Goal: Information Seeking & Learning: Learn about a topic

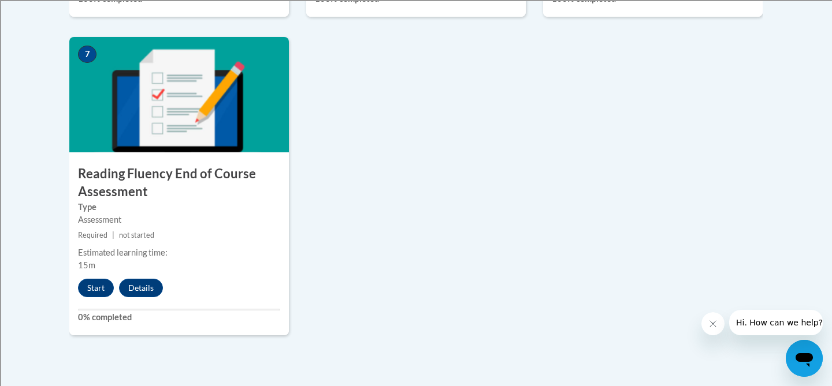
scroll to position [952, 0]
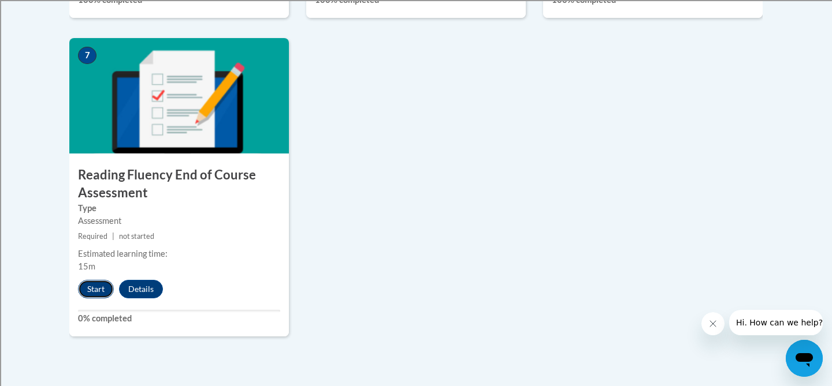
click at [96, 289] on button "Start" at bounding box center [96, 289] width 36 height 18
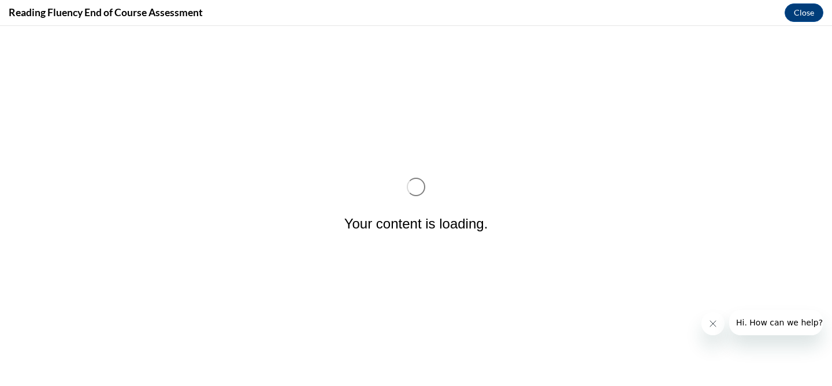
scroll to position [0, 0]
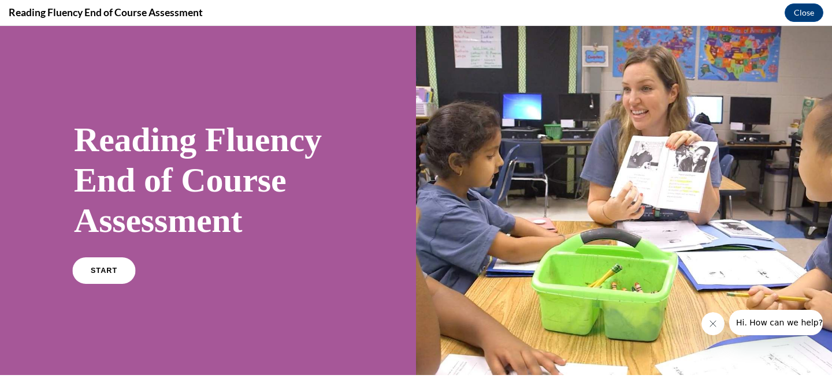
click at [114, 270] on span "START" at bounding box center [104, 271] width 27 height 9
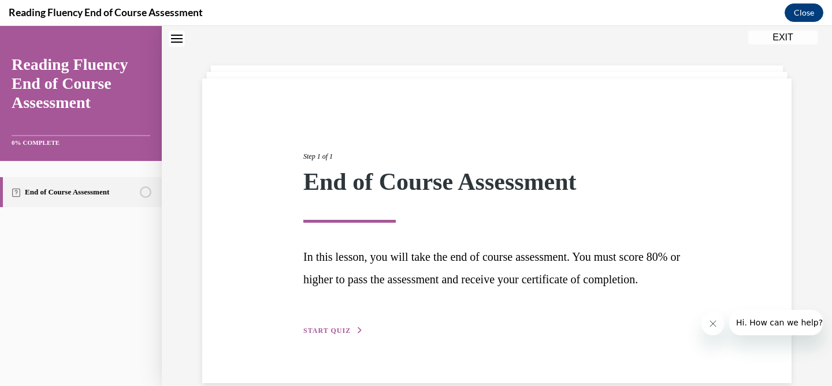
scroll to position [78, 0]
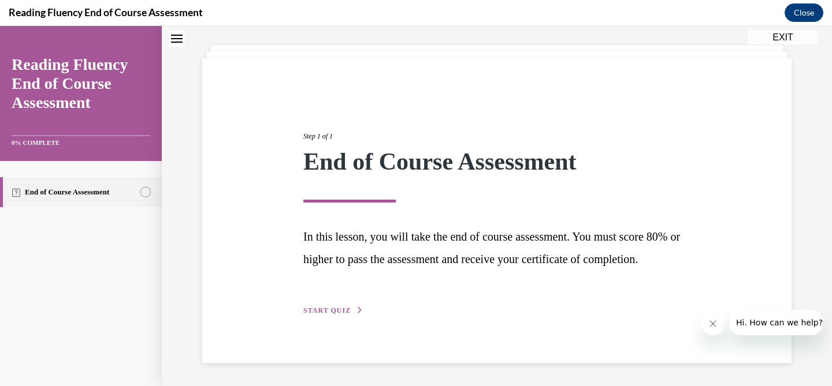
click at [337, 310] on span "START QUIZ" at bounding box center [326, 311] width 47 height 8
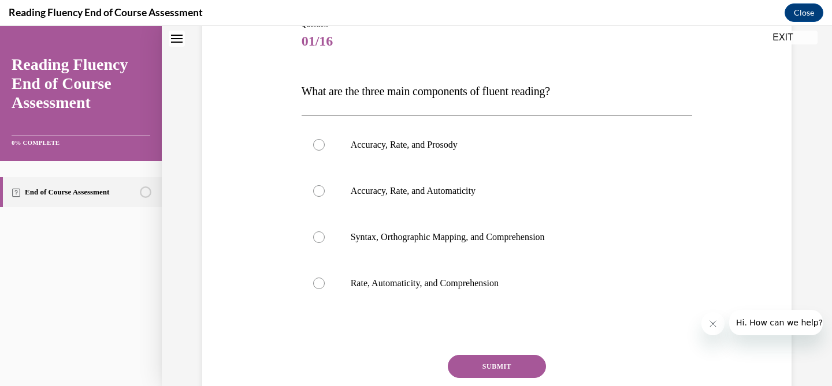
scroll to position [144, 0]
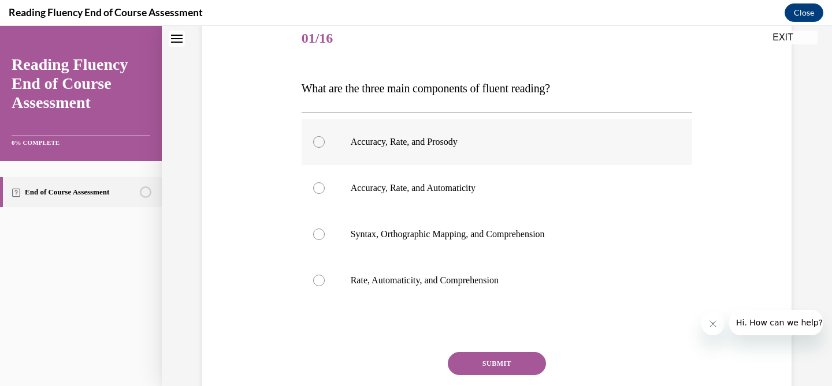
click at [317, 143] on div at bounding box center [319, 142] width 12 height 12
click at [317, 143] on input "Accuracy, Rate, and Prosody" at bounding box center [319, 142] width 12 height 12
radio input "true"
click at [509, 361] on button "SUBMIT" at bounding box center [497, 363] width 98 height 23
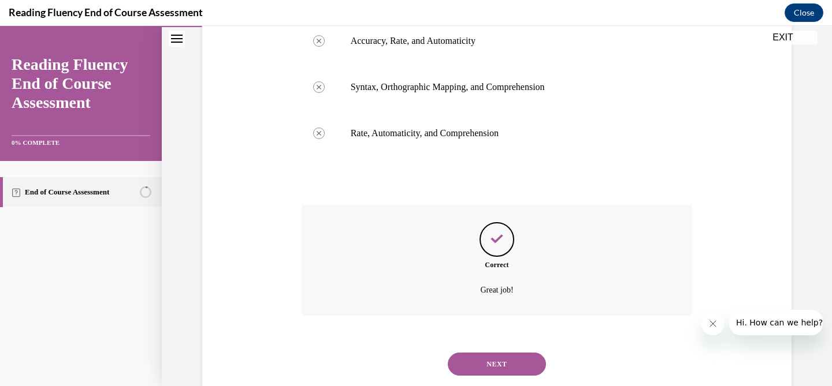
scroll to position [322, 0]
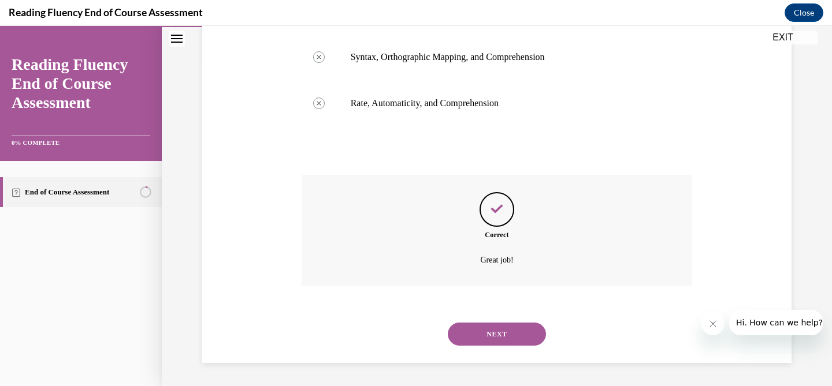
click at [512, 330] on button "NEXT" at bounding box center [497, 334] width 98 height 23
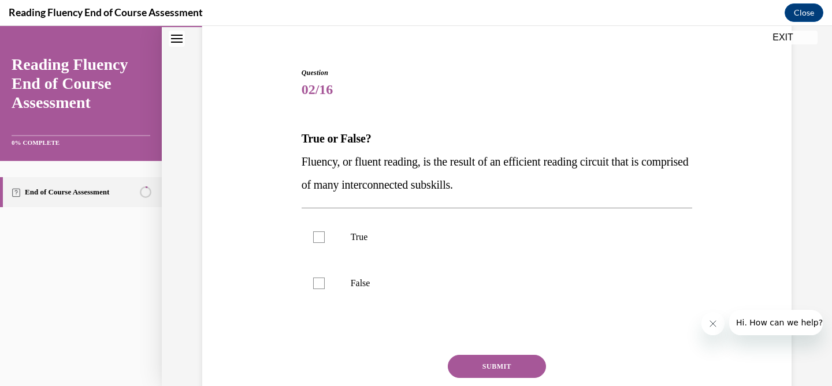
scroll to position [125, 0]
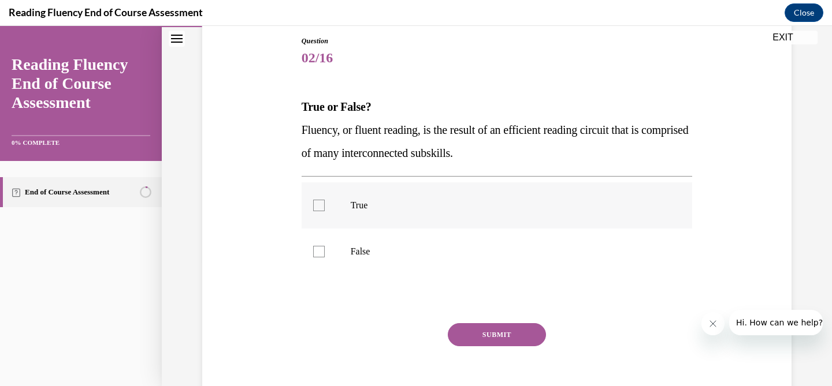
click at [320, 207] on div at bounding box center [319, 206] width 12 height 12
click at [320, 207] on input "True" at bounding box center [319, 206] width 12 height 12
checkbox input "true"
click at [470, 334] on button "SUBMIT" at bounding box center [497, 334] width 98 height 23
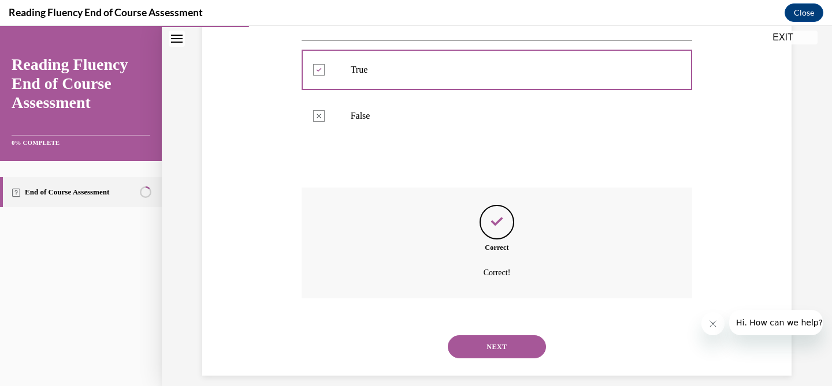
scroll to position [273, 0]
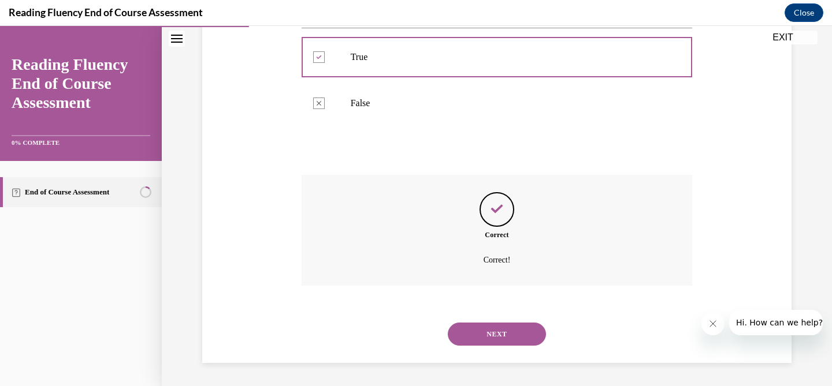
click at [475, 337] on button "NEXT" at bounding box center [497, 334] width 98 height 23
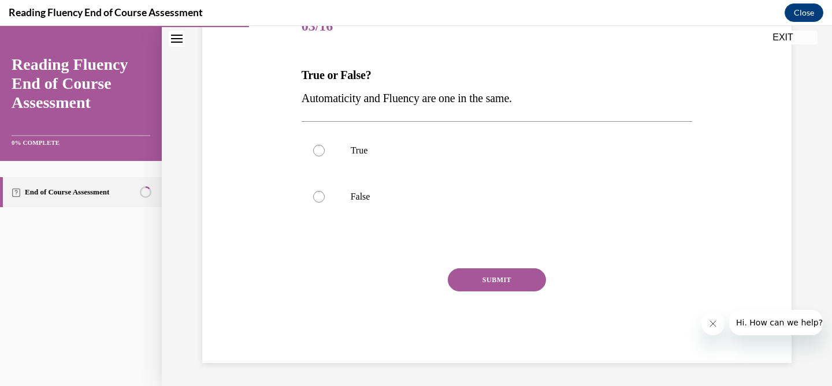
scroll to position [128, 0]
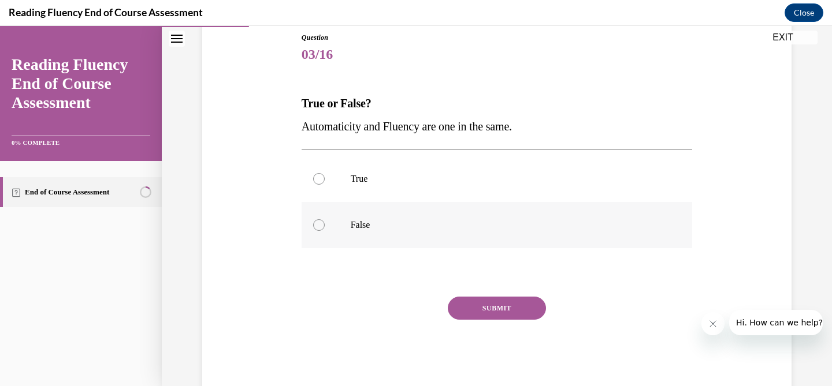
click at [321, 227] on div at bounding box center [319, 226] width 12 height 12
click at [321, 227] on input "False" at bounding box center [319, 226] width 12 height 12
radio input "true"
click at [485, 307] on button "SUBMIT" at bounding box center [497, 308] width 98 height 23
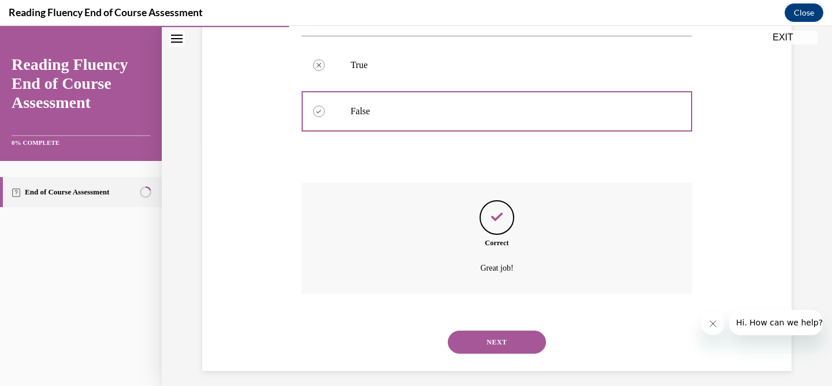
scroll to position [250, 0]
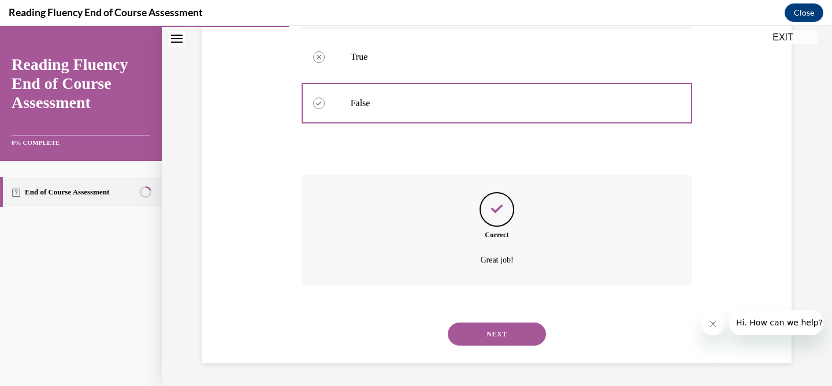
click at [490, 330] on button "NEXT" at bounding box center [497, 334] width 98 height 23
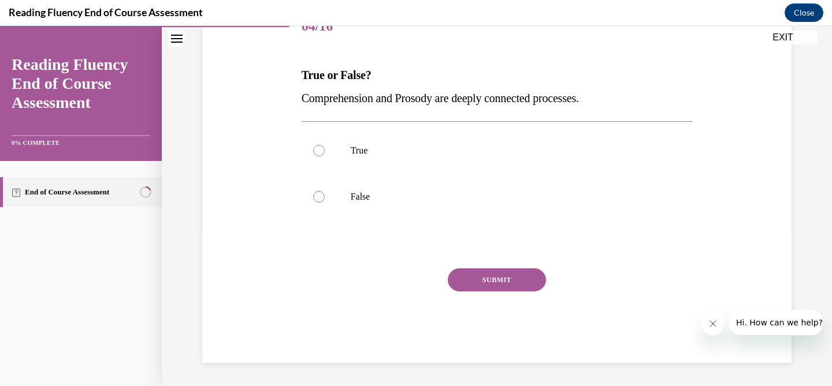
scroll to position [128, 0]
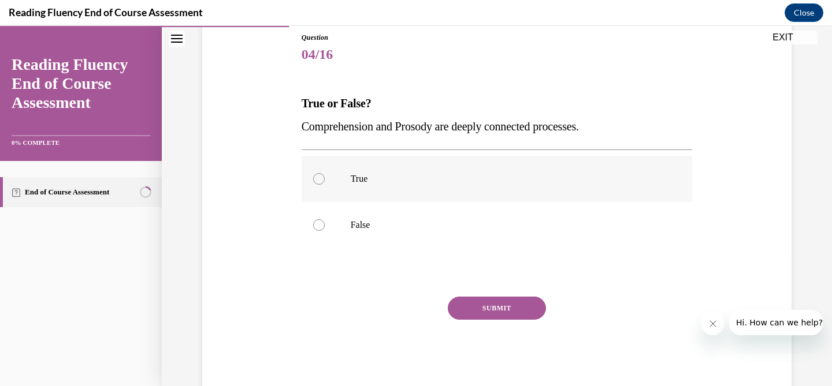
click at [320, 182] on div at bounding box center [319, 179] width 12 height 12
click at [320, 182] on input "True" at bounding box center [319, 179] width 12 height 12
radio input "true"
click at [484, 307] on button "SUBMIT" at bounding box center [497, 308] width 98 height 23
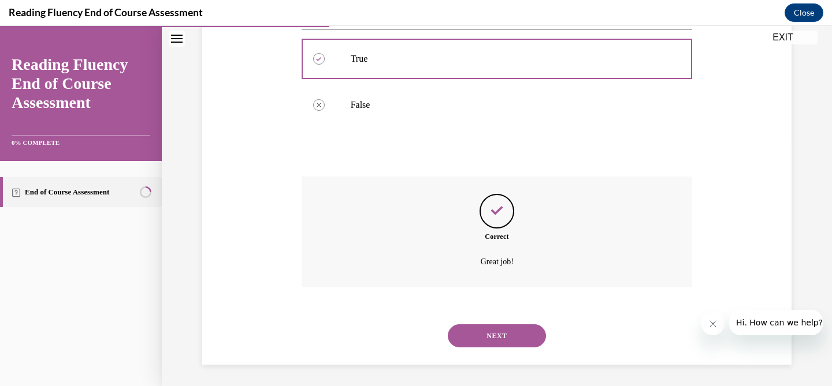
scroll to position [250, 0]
click at [491, 330] on button "NEXT" at bounding box center [497, 334] width 98 height 23
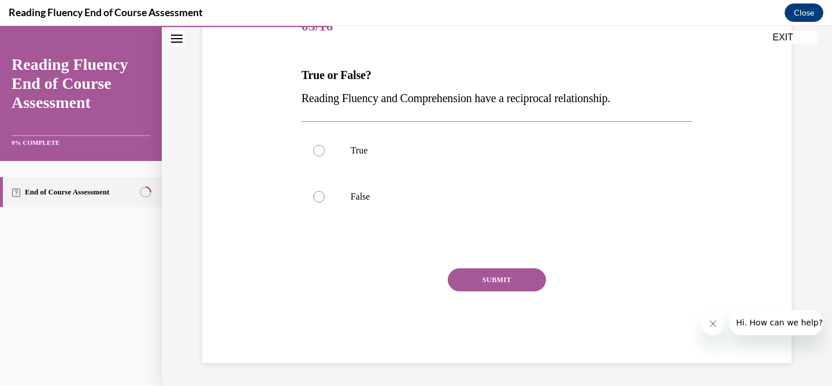
scroll to position [128, 0]
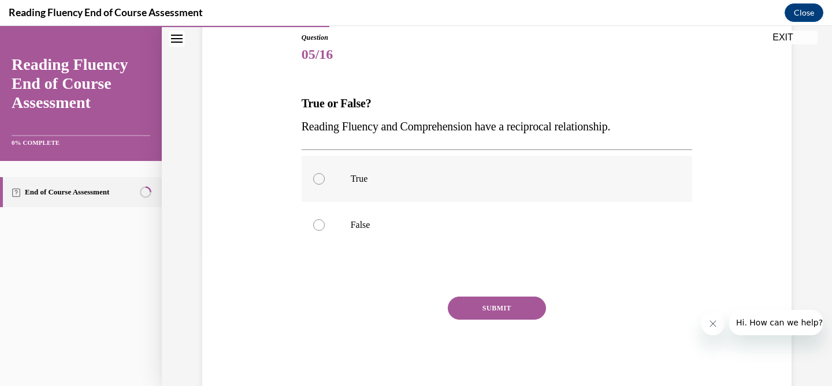
click at [319, 178] on div at bounding box center [319, 179] width 12 height 12
click at [319, 178] on input "True" at bounding box center [319, 179] width 12 height 12
radio input "true"
click at [494, 306] on button "SUBMIT" at bounding box center [497, 308] width 98 height 23
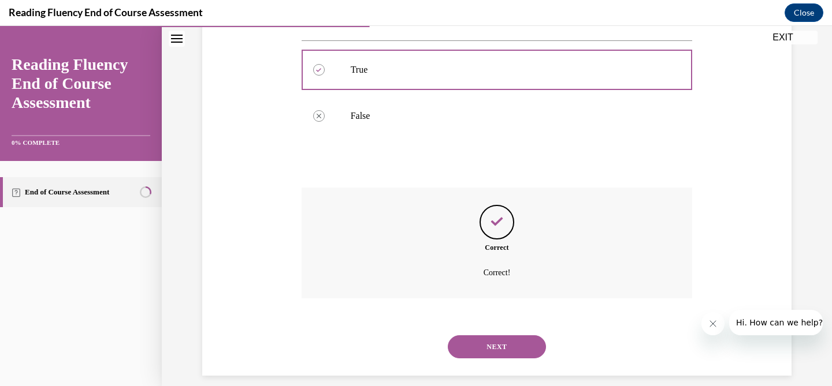
scroll to position [250, 0]
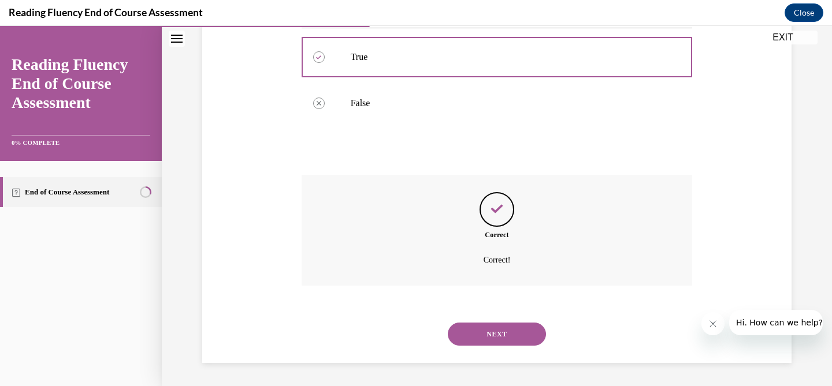
click at [497, 328] on button "NEXT" at bounding box center [497, 334] width 98 height 23
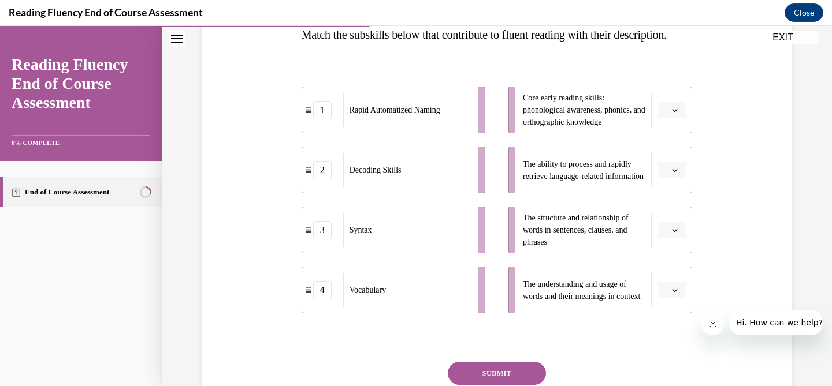
scroll to position [198, 0]
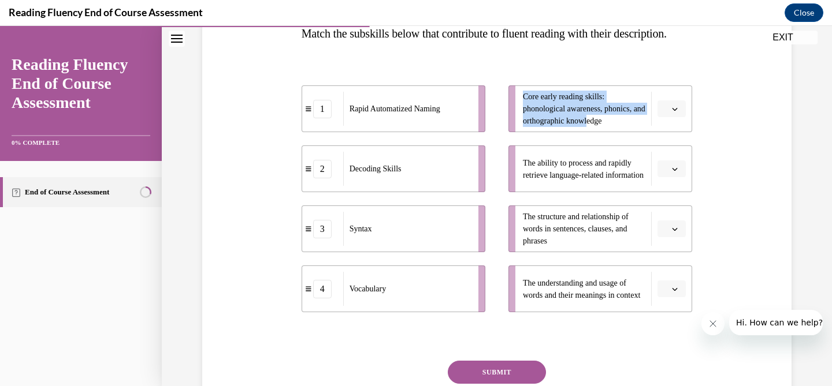
drag, startPoint x: 607, startPoint y: 139, endPoint x: 470, endPoint y: 189, distance: 145.8
click at [469, 189] on div "1 Rapid Automatized Naming 2 Decoding Skills 3 Syntax 4 Vocabulary Core early r…" at bounding box center [497, 187] width 391 height 250
click at [676, 112] on icon "button" at bounding box center [675, 109] width 6 height 6
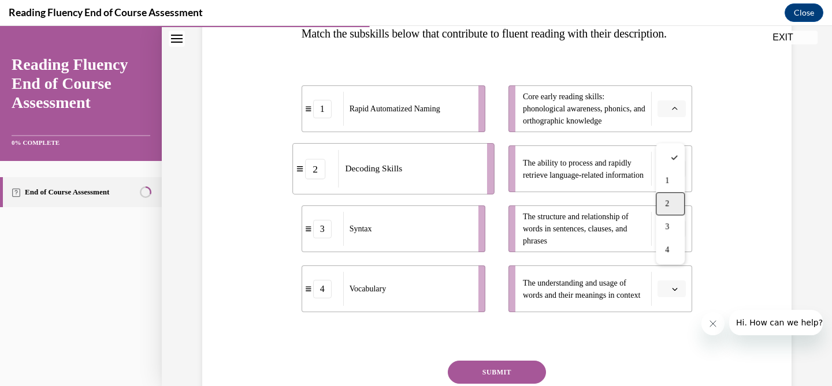
click at [664, 204] on div "2" at bounding box center [670, 203] width 29 height 23
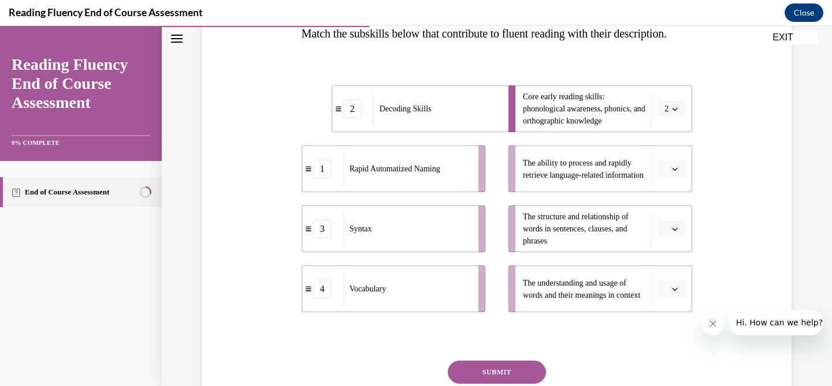
click at [678, 173] on span "button" at bounding box center [675, 169] width 8 height 8
click at [667, 242] on span "1" at bounding box center [667, 240] width 4 height 9
click at [673, 232] on icon "button" at bounding box center [675, 229] width 6 height 6
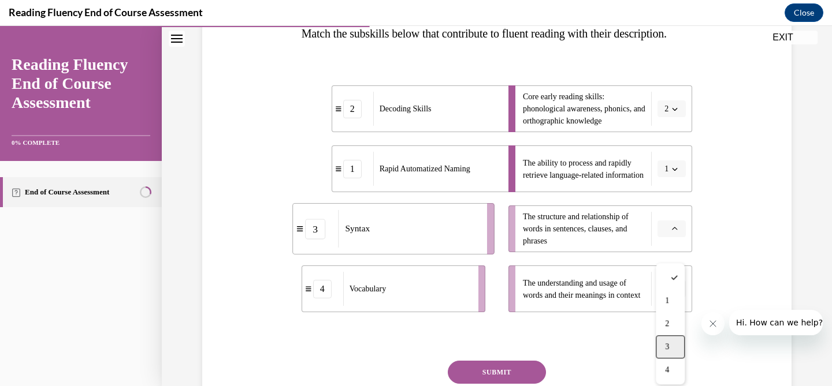
click at [665, 346] on span "3" at bounding box center [667, 347] width 4 height 9
click at [676, 291] on icon "button" at bounding box center [674, 289] width 5 height 3
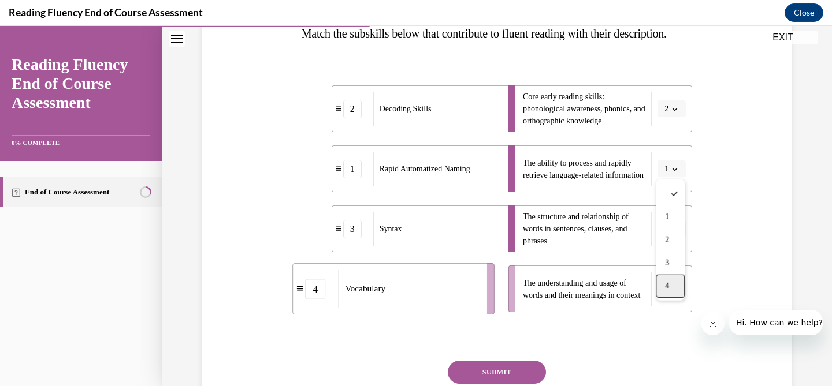
click at [671, 287] on div "4" at bounding box center [670, 286] width 29 height 23
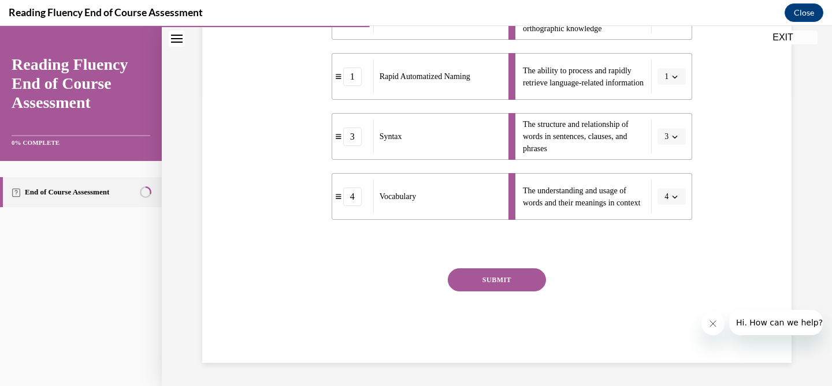
click at [527, 280] on button "SUBMIT" at bounding box center [497, 280] width 98 height 23
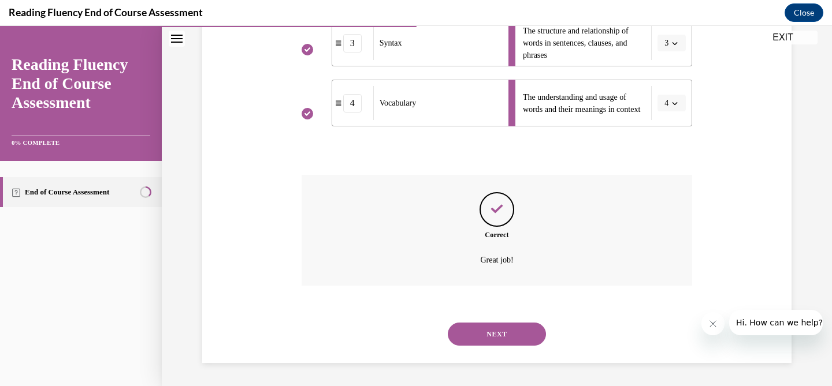
scroll to position [407, 0]
click at [514, 328] on button "NEXT" at bounding box center [497, 334] width 98 height 23
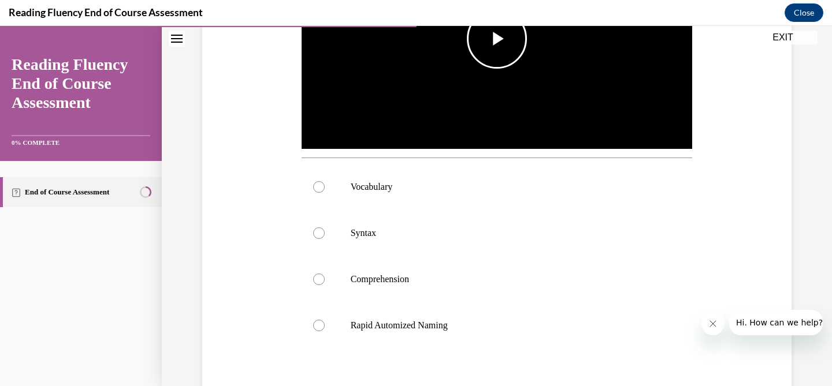
scroll to position [347, 0]
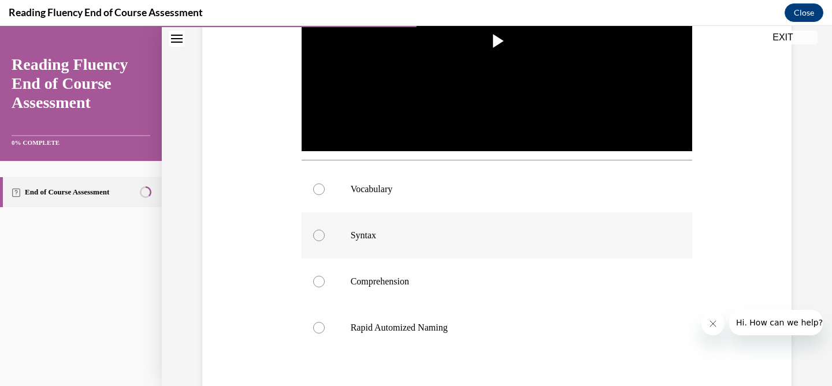
click at [318, 234] on div at bounding box center [319, 236] width 12 height 12
click at [318, 234] on input "Syntax" at bounding box center [319, 236] width 12 height 12
radio input "true"
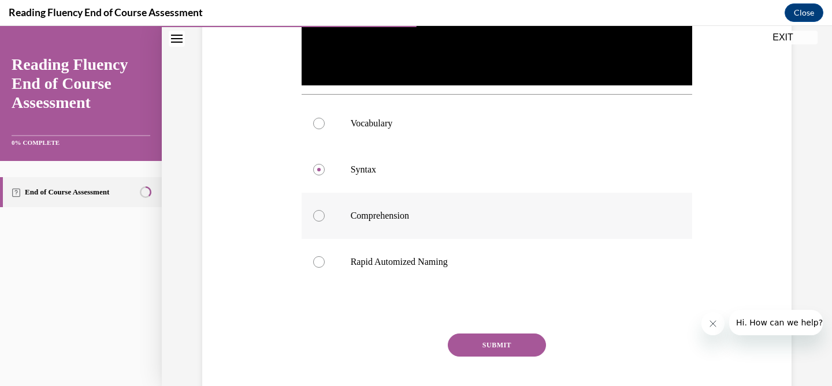
scroll to position [413, 0]
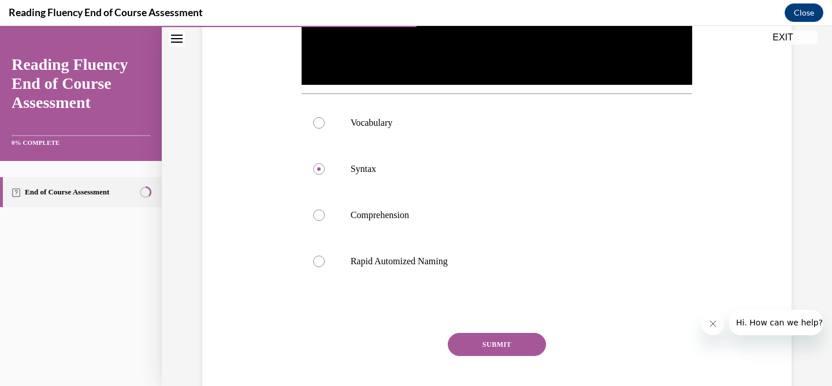
click at [501, 345] on button "SUBMIT" at bounding box center [497, 344] width 98 height 23
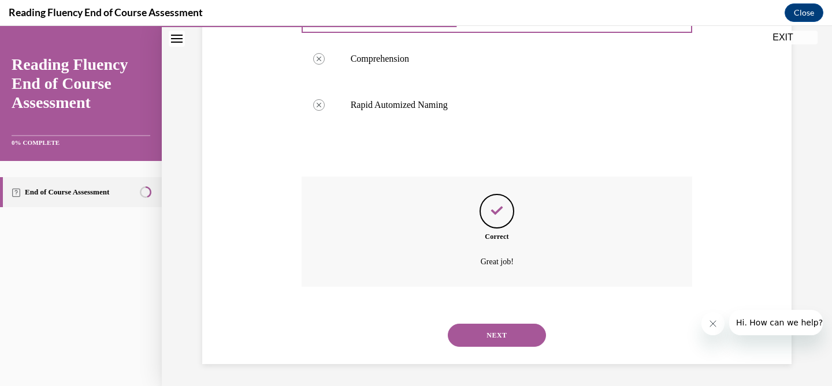
scroll to position [571, 0]
click at [506, 332] on button "NEXT" at bounding box center [497, 334] width 98 height 23
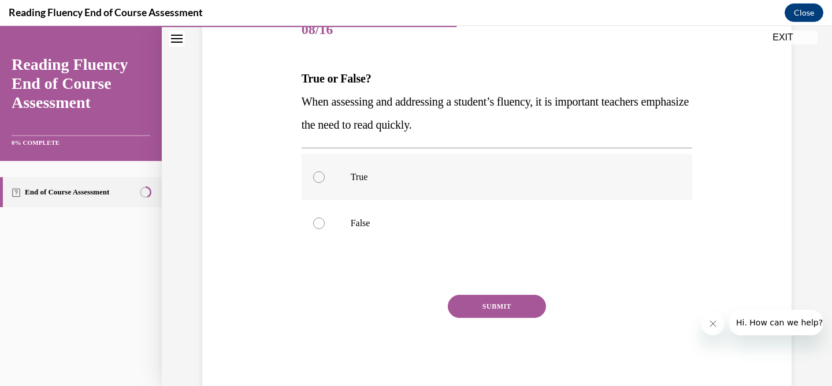
scroll to position [154, 0]
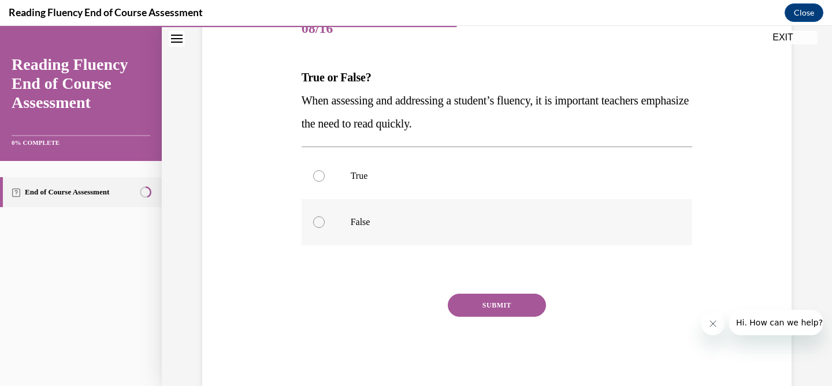
click at [320, 220] on div at bounding box center [319, 223] width 12 height 12
click at [320, 220] on input "False" at bounding box center [319, 223] width 12 height 12
radio input "true"
click at [479, 308] on button "SUBMIT" at bounding box center [497, 305] width 98 height 23
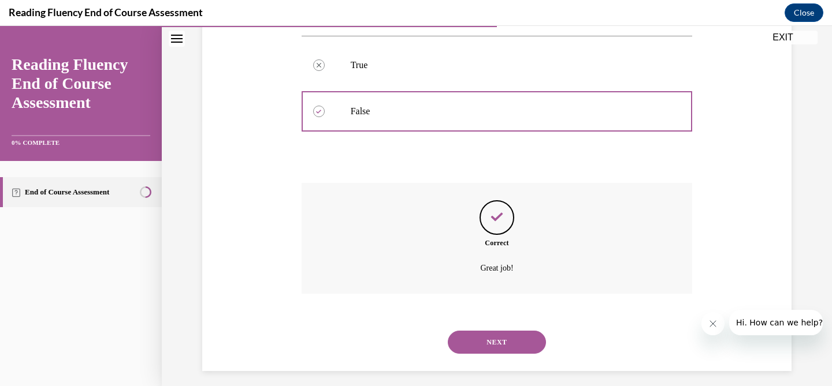
scroll to position [273, 0]
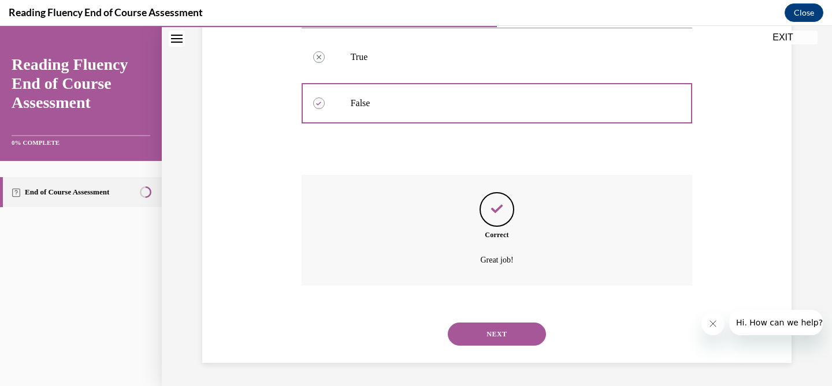
click at [488, 333] on button "NEXT" at bounding box center [497, 334] width 98 height 23
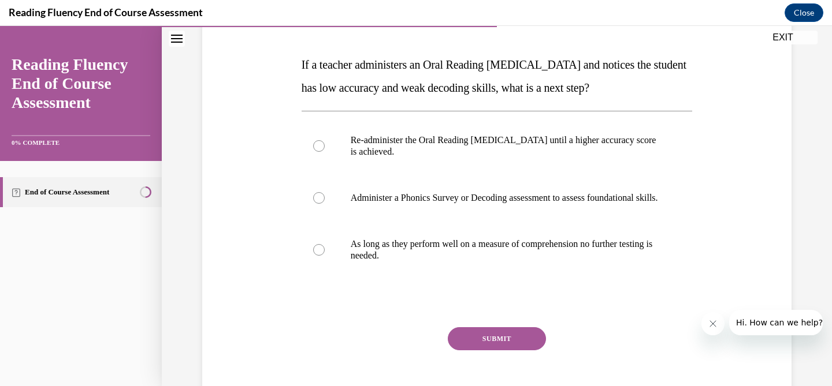
scroll to position [176, 0]
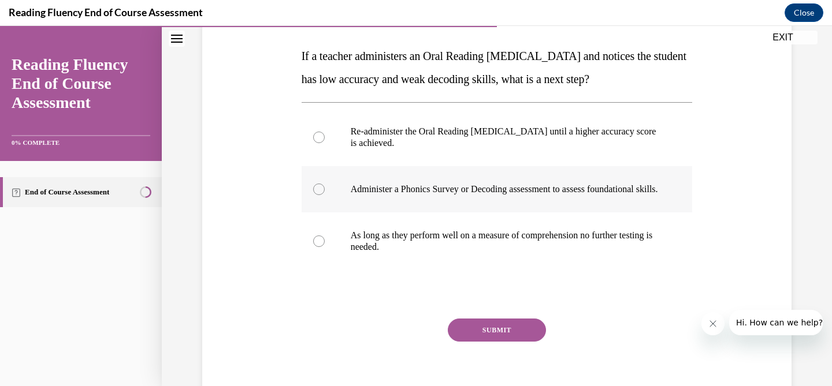
click at [321, 187] on label "Administer a Phonics Survey or Decoding assessment to assess foundational skill…" at bounding box center [497, 189] width 391 height 46
click at [321, 187] on input "Administer a Phonics Survey or Decoding assessment to assess foundational skill…" at bounding box center [319, 190] width 12 height 12
radio input "true"
click at [527, 336] on button "SUBMIT" at bounding box center [497, 330] width 98 height 23
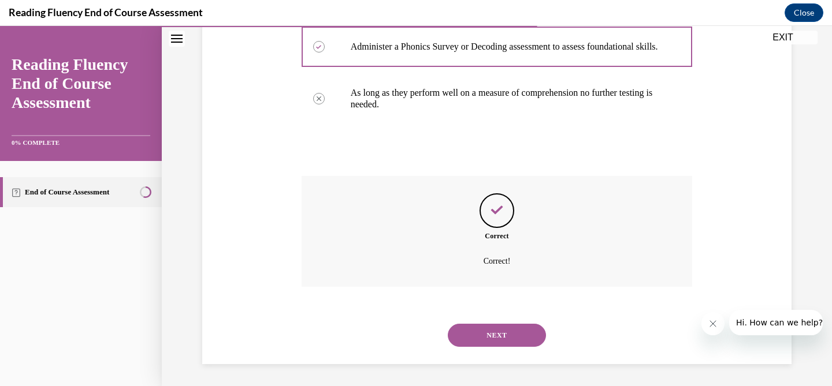
scroll to position [331, 0]
click at [515, 336] on button "NEXT" at bounding box center [497, 334] width 98 height 23
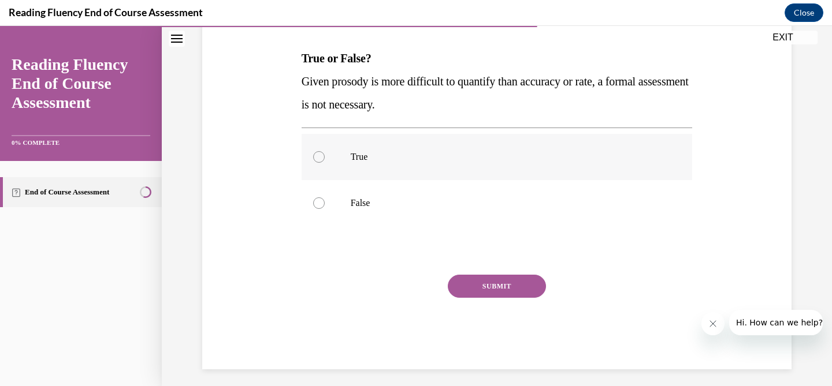
scroll to position [174, 0]
click at [320, 203] on div at bounding box center [319, 203] width 12 height 12
click at [320, 203] on input "False" at bounding box center [319, 203] width 12 height 12
radio input "true"
click at [491, 289] on button "SUBMIT" at bounding box center [497, 285] width 98 height 23
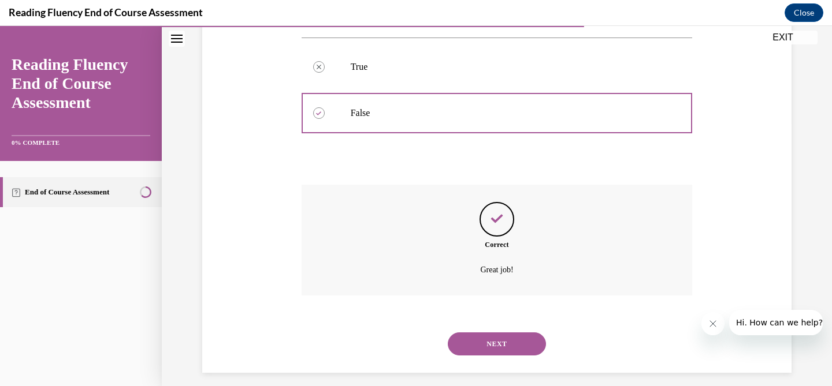
scroll to position [273, 0]
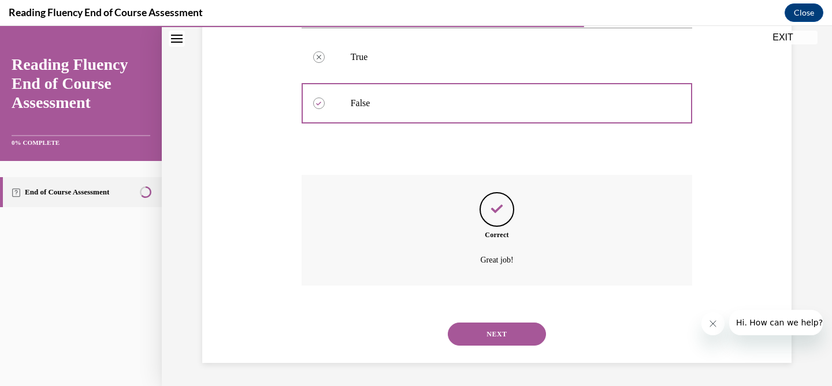
click at [487, 334] on button "NEXT" at bounding box center [497, 334] width 98 height 23
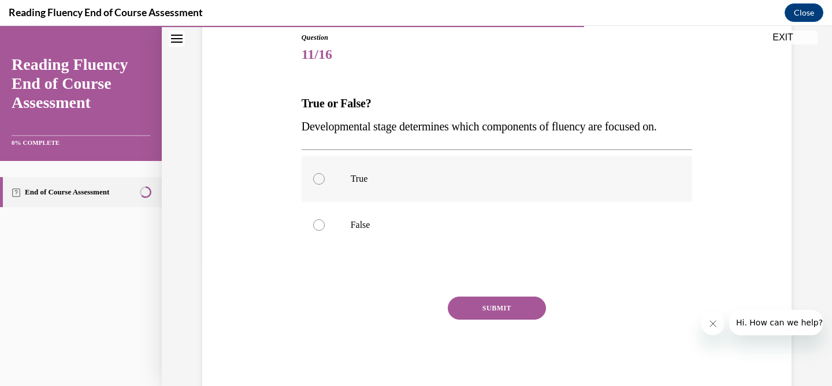
click at [320, 179] on div at bounding box center [319, 179] width 12 height 12
click at [320, 179] on input "True" at bounding box center [319, 179] width 12 height 12
radio input "true"
click at [514, 310] on button "SUBMIT" at bounding box center [497, 308] width 98 height 23
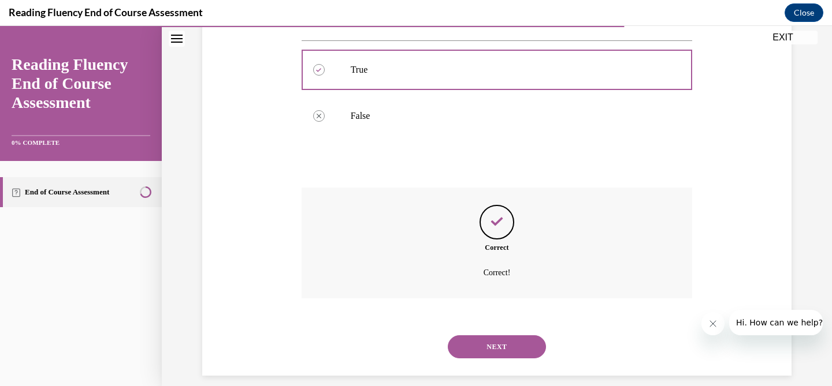
scroll to position [250, 0]
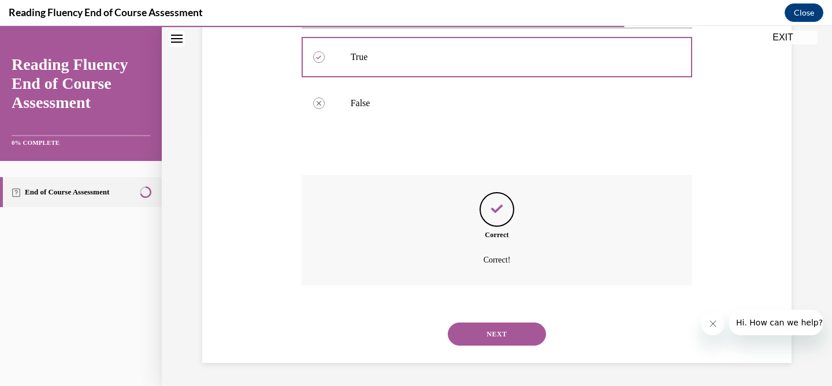
click at [512, 326] on button "NEXT" at bounding box center [497, 334] width 98 height 23
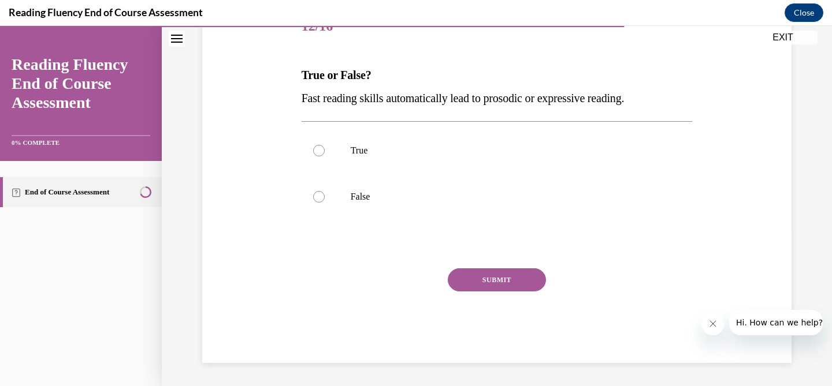
scroll to position [128, 0]
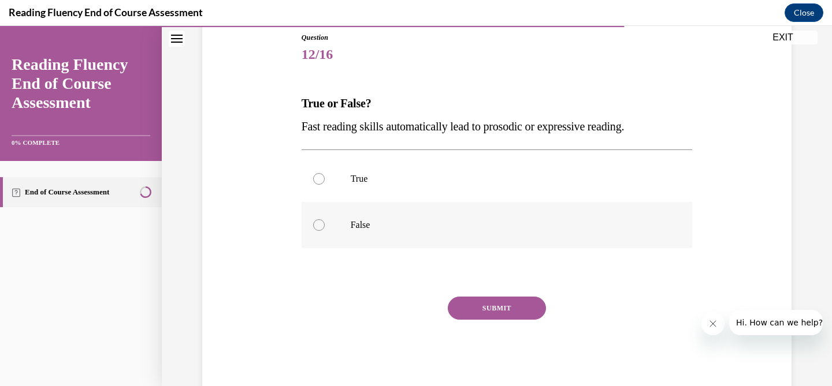
click at [319, 222] on div at bounding box center [319, 226] width 12 height 12
click at [319, 222] on input "False" at bounding box center [319, 226] width 12 height 12
radio input "true"
click at [522, 309] on button "SUBMIT" at bounding box center [497, 308] width 98 height 23
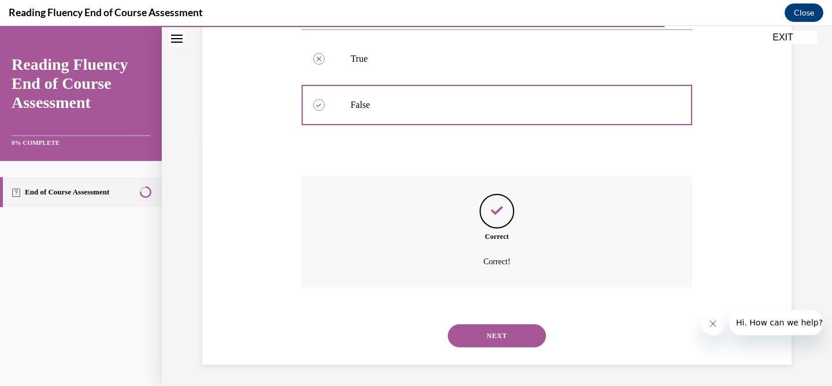
scroll to position [250, 0]
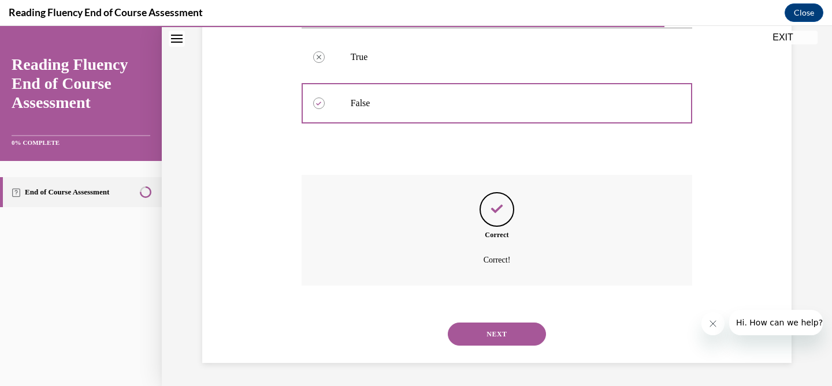
click at [516, 328] on button "NEXT" at bounding box center [497, 334] width 98 height 23
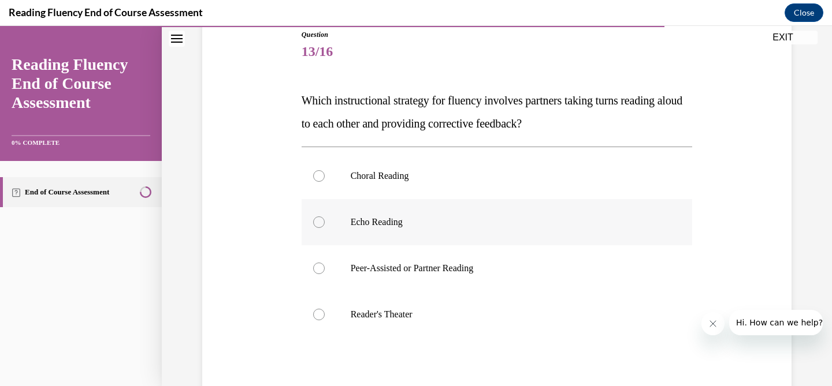
scroll to position [131, 0]
click at [351, 265] on p "Peer-Assisted or Partner Reading" at bounding box center [507, 269] width 313 height 12
click at [325, 265] on input "Peer-Assisted or Partner Reading" at bounding box center [319, 269] width 12 height 12
radio input "true"
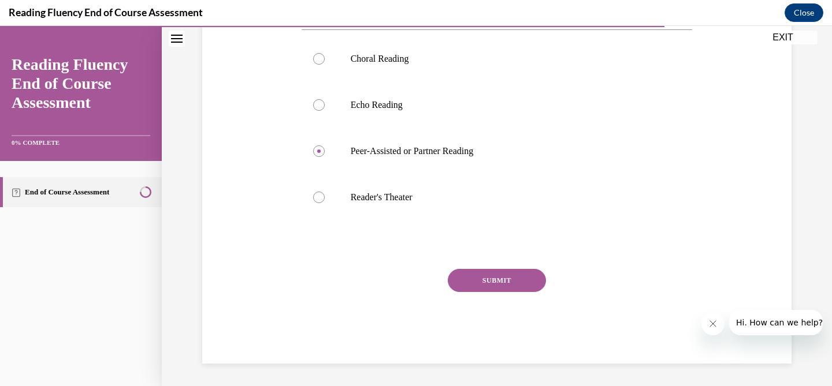
click at [484, 280] on button "SUBMIT" at bounding box center [497, 280] width 98 height 23
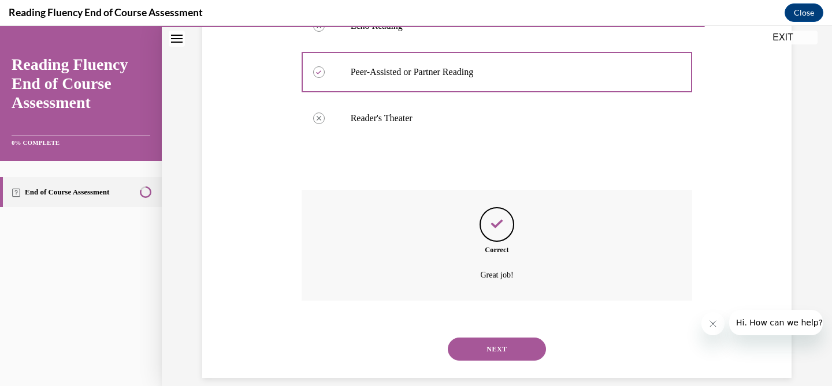
scroll to position [343, 0]
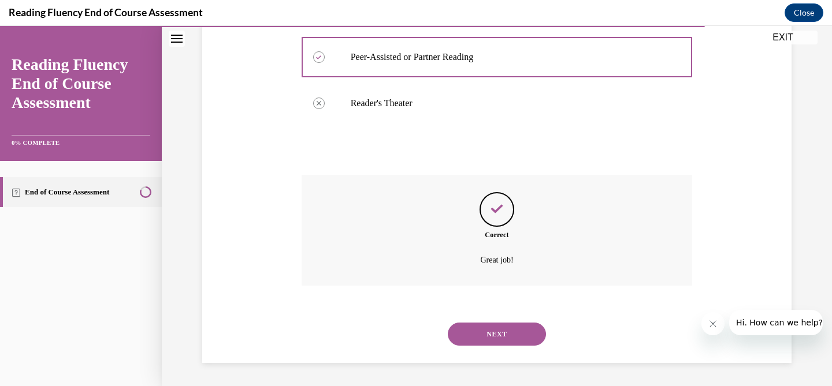
click at [503, 334] on button "NEXT" at bounding box center [497, 334] width 98 height 23
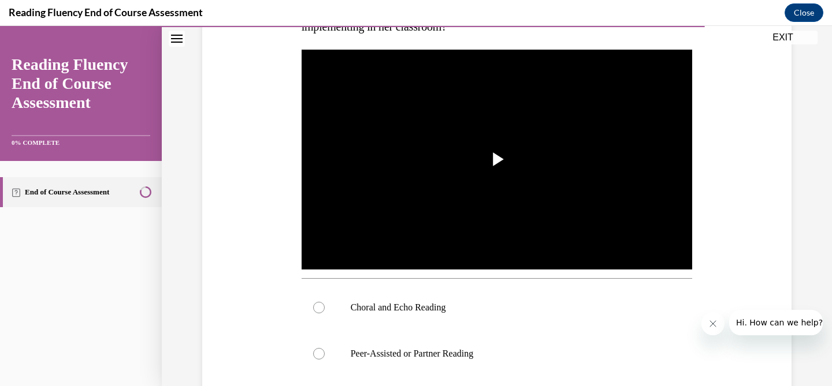
scroll to position [204, 0]
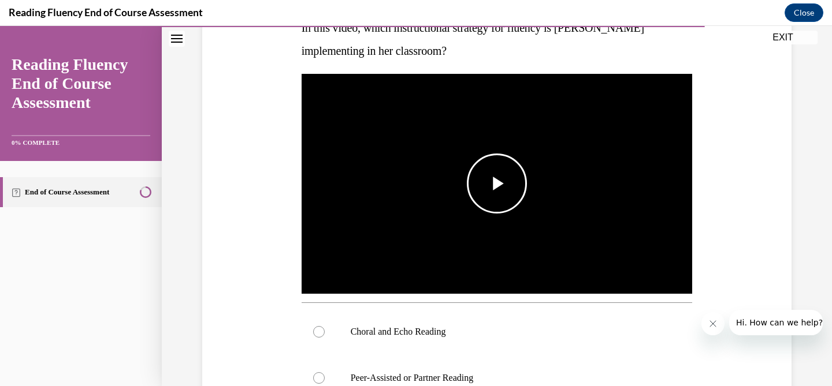
click at [497, 184] on span "Video player" at bounding box center [497, 184] width 0 height 0
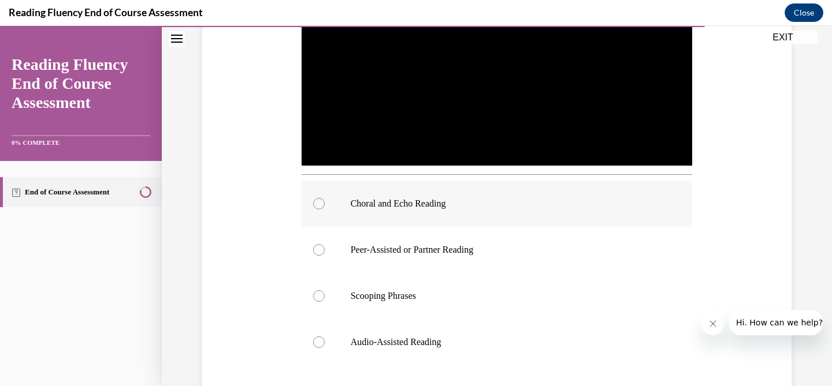
scroll to position [344, 0]
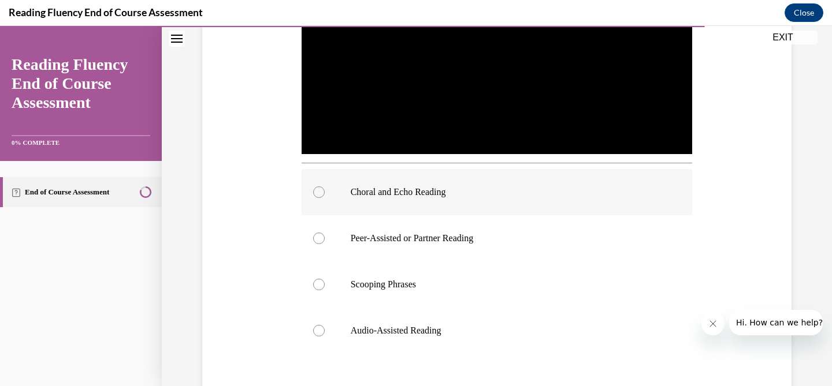
click at [318, 191] on div at bounding box center [319, 193] width 12 height 12
click at [318, 191] on input "Choral and Echo Reading" at bounding box center [319, 193] width 12 height 12
radio input "true"
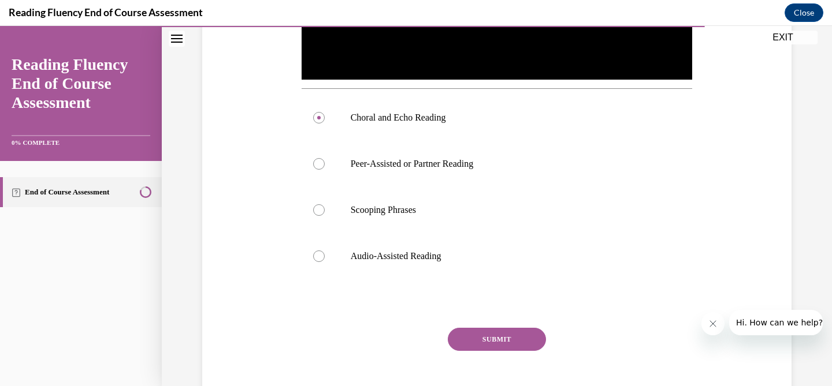
click at [516, 345] on button "SUBMIT" at bounding box center [497, 339] width 98 height 23
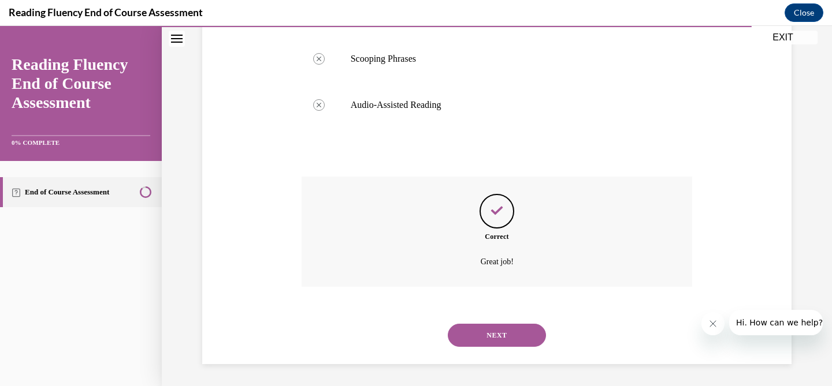
scroll to position [571, 0]
click at [512, 329] on button "NEXT" at bounding box center [497, 334] width 98 height 23
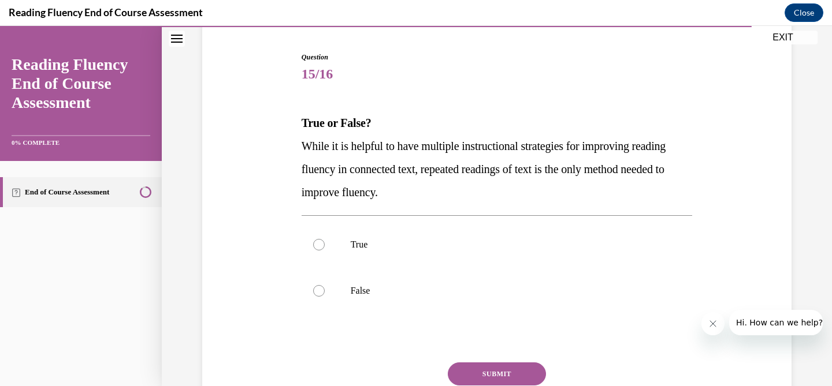
scroll to position [138, 0]
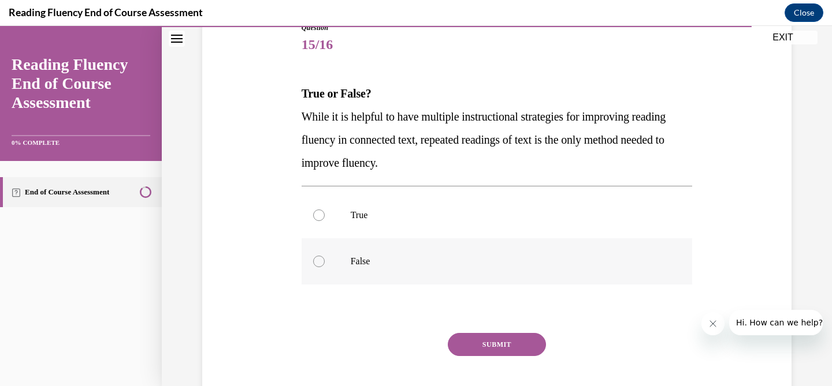
click at [317, 264] on div at bounding box center [319, 262] width 12 height 12
click at [317, 264] on input "False" at bounding box center [319, 262] width 12 height 12
radio input "true"
click at [518, 348] on button "SUBMIT" at bounding box center [497, 344] width 98 height 23
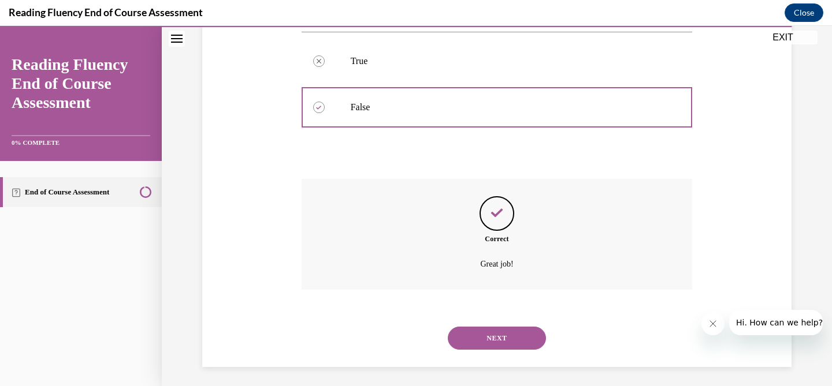
scroll to position [296, 0]
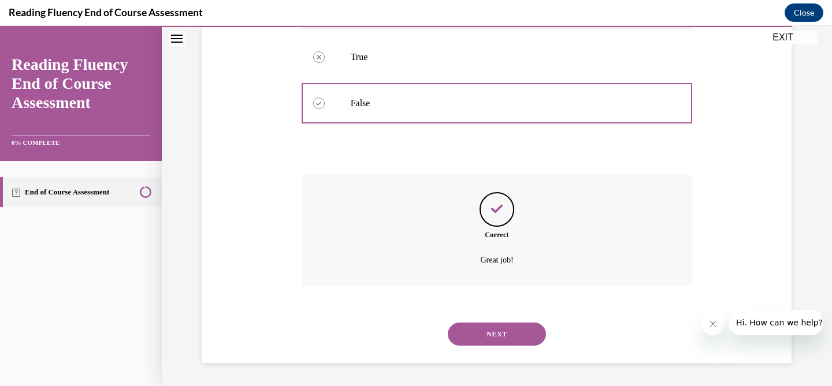
click at [520, 328] on button "NEXT" at bounding box center [497, 334] width 98 height 23
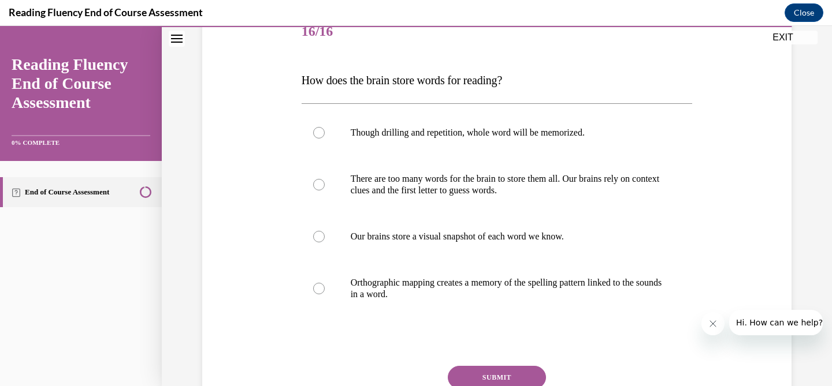
scroll to position [173, 0]
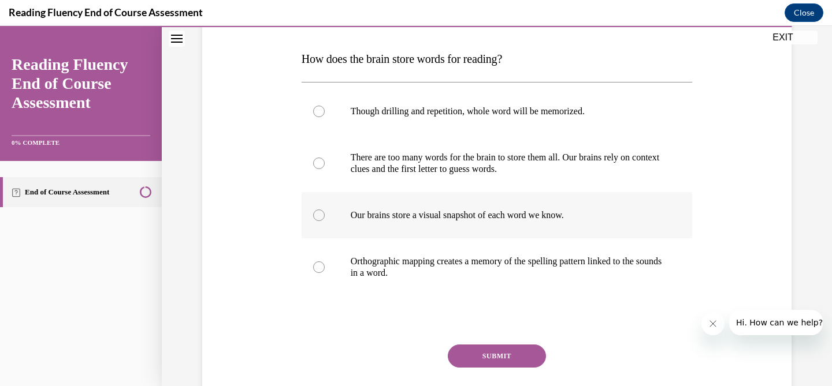
click at [325, 212] on label "Our brains store a visual snapshot of each word we know." at bounding box center [497, 215] width 391 height 46
click at [325, 212] on input "Our brains store a visual snapshot of each word we know." at bounding box center [319, 216] width 12 height 12
radio input "true"
click at [495, 360] on button "SUBMIT" at bounding box center [497, 356] width 98 height 23
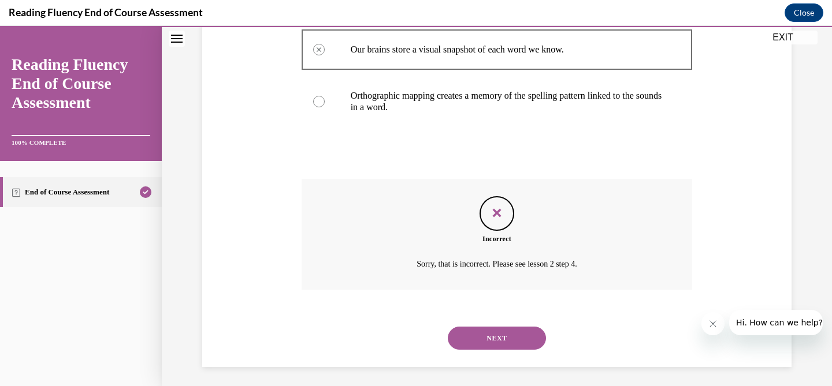
scroll to position [343, 0]
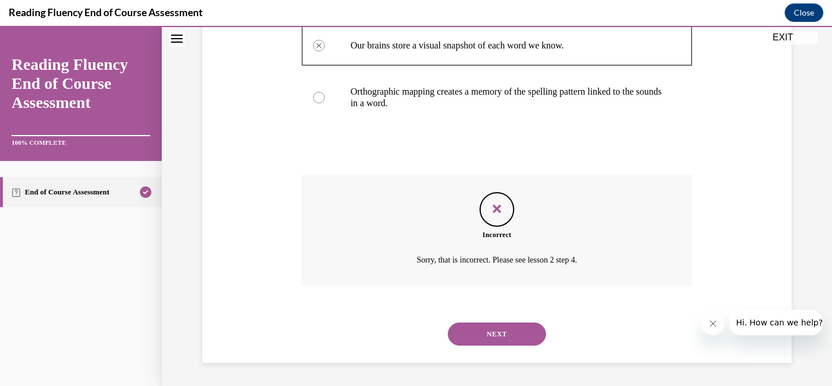
click at [502, 335] on button "NEXT" at bounding box center [497, 334] width 98 height 23
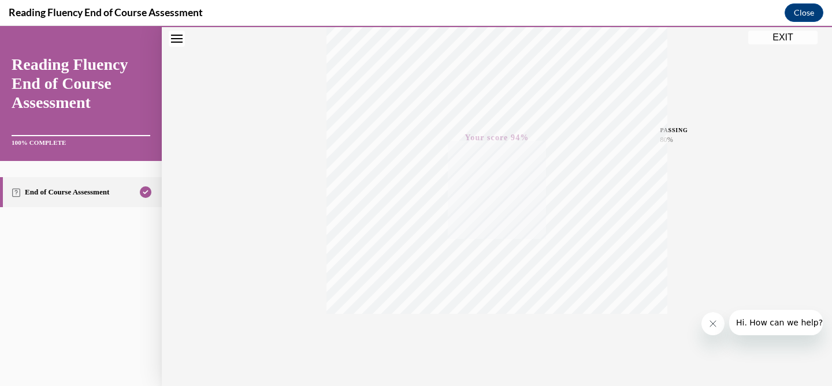
scroll to position [232, 0]
click at [793, 38] on button "EXIT" at bounding box center [782, 38] width 69 height 14
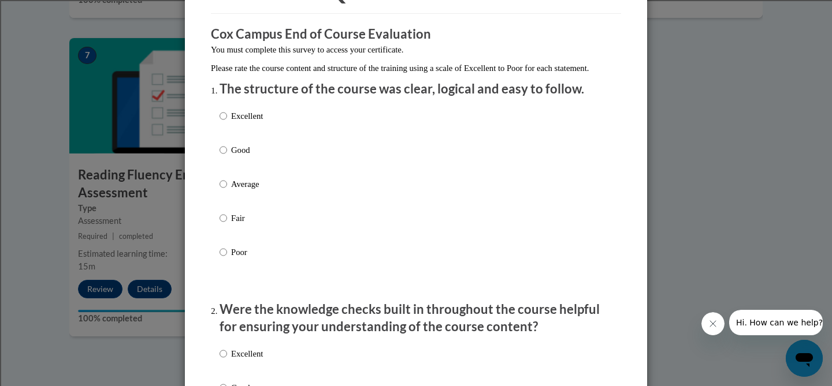
scroll to position [99, 0]
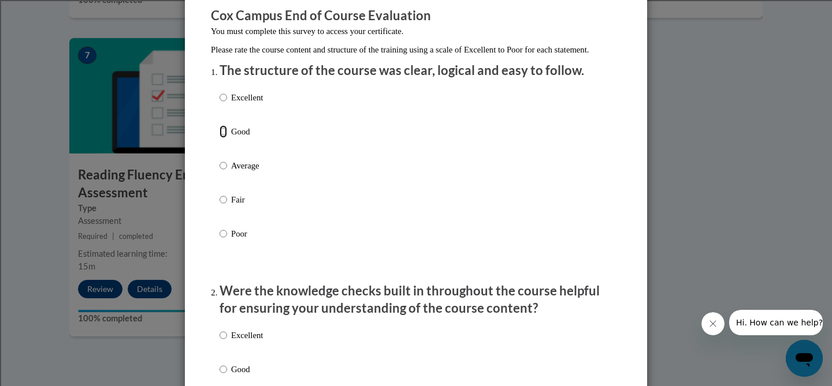
click at [221, 138] on input "Good" at bounding box center [224, 131] width 8 height 13
radio input "true"
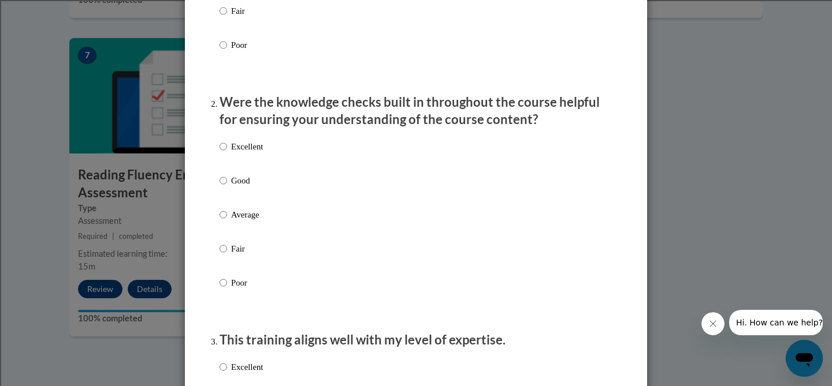
scroll to position [297, 0]
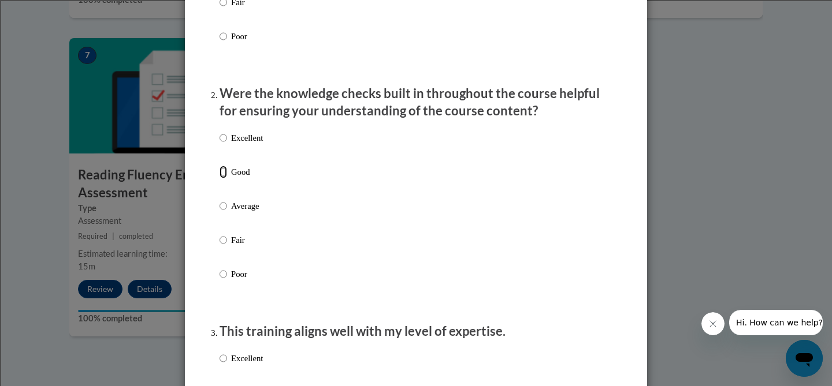
click at [225, 178] on input "Good" at bounding box center [224, 172] width 8 height 13
radio input "true"
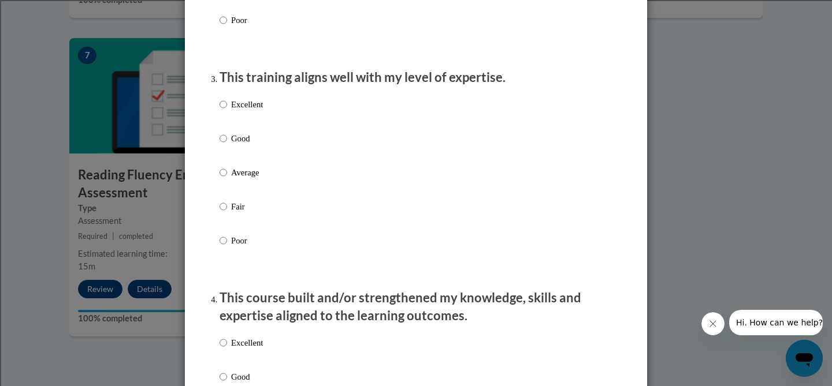
scroll to position [552, 0]
click at [222, 144] on input "Good" at bounding box center [224, 138] width 8 height 13
radio input "true"
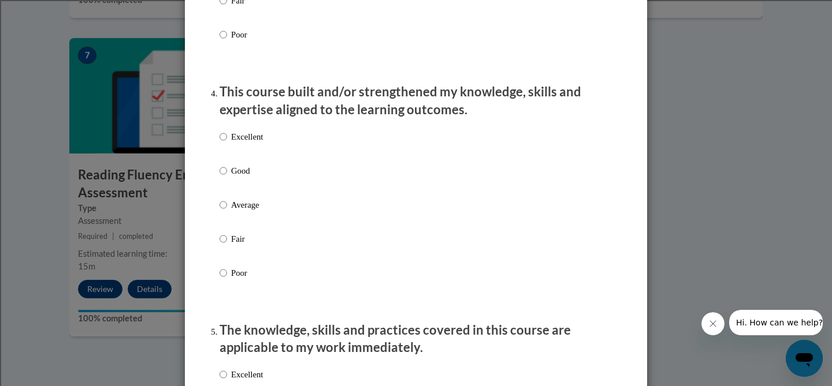
scroll to position [760, 0]
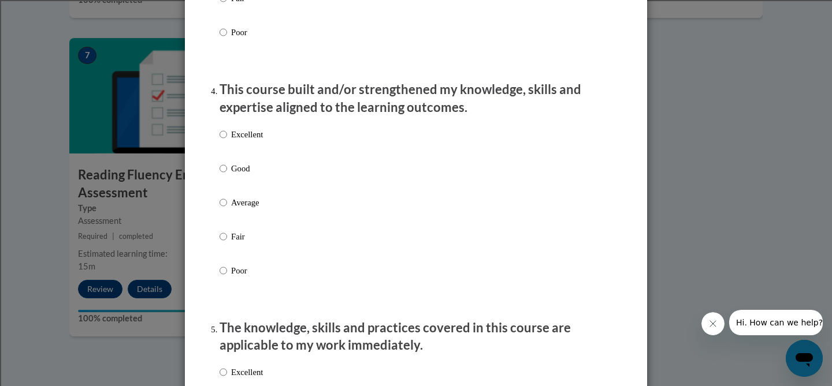
click at [228, 180] on label "Good" at bounding box center [241, 177] width 43 height 31
click at [227, 175] on input "Good" at bounding box center [224, 168] width 8 height 13
radio input "true"
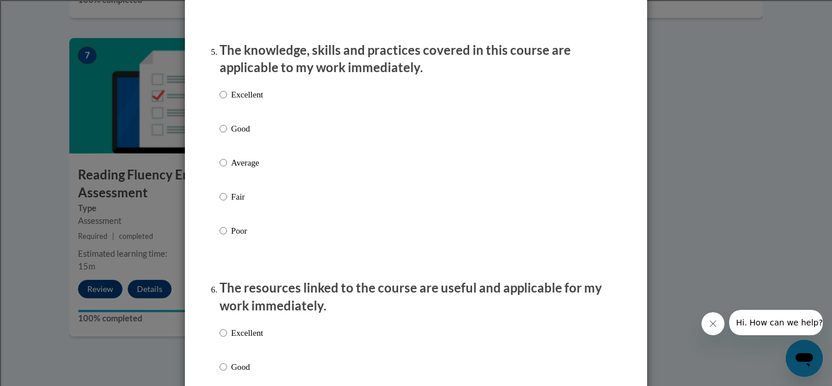
scroll to position [1107, 0]
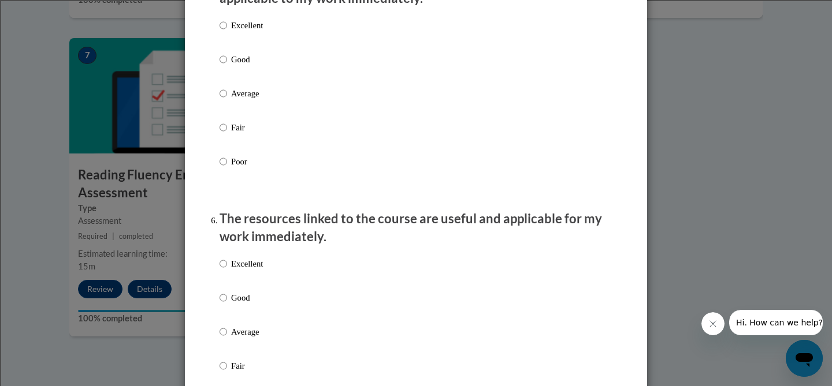
click at [227, 67] on label "Good" at bounding box center [241, 68] width 43 height 31
click at [227, 66] on input "Good" at bounding box center [224, 59] width 8 height 13
radio input "true"
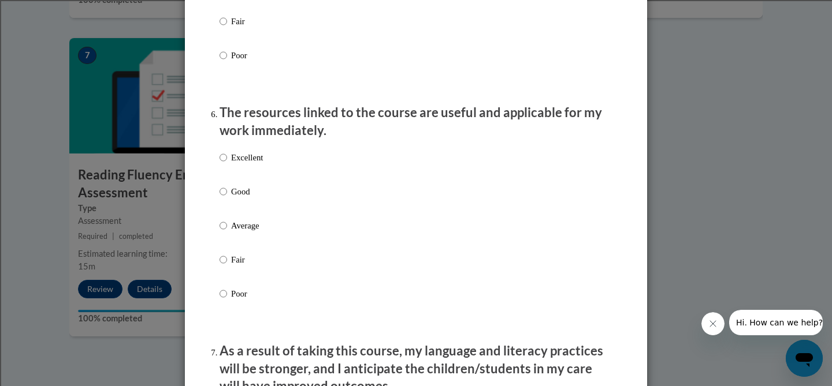
scroll to position [1215, 0]
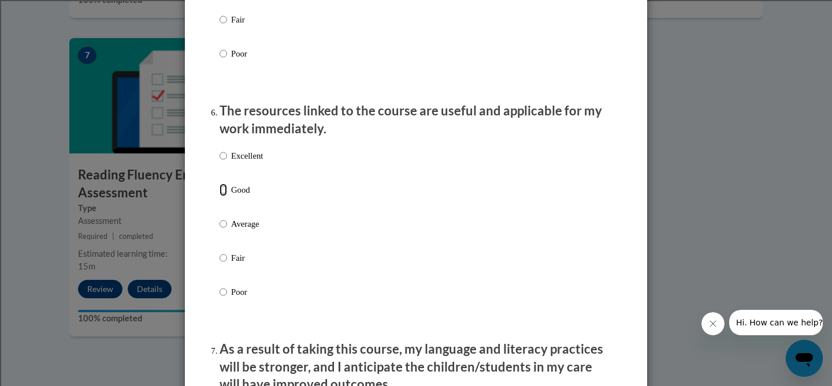
click at [226, 196] on input "Good" at bounding box center [224, 190] width 8 height 13
radio input "true"
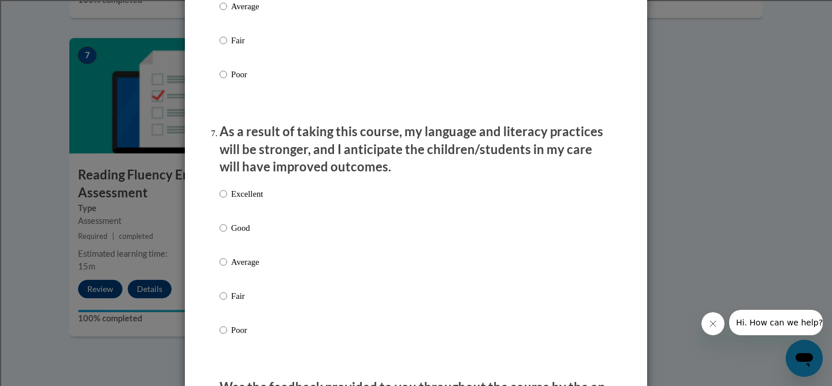
scroll to position [1443, 0]
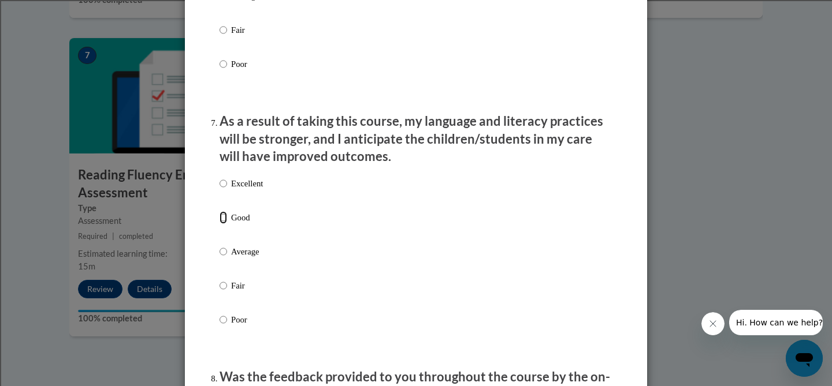
click at [224, 224] on input "Good" at bounding box center [224, 217] width 8 height 13
radio input "true"
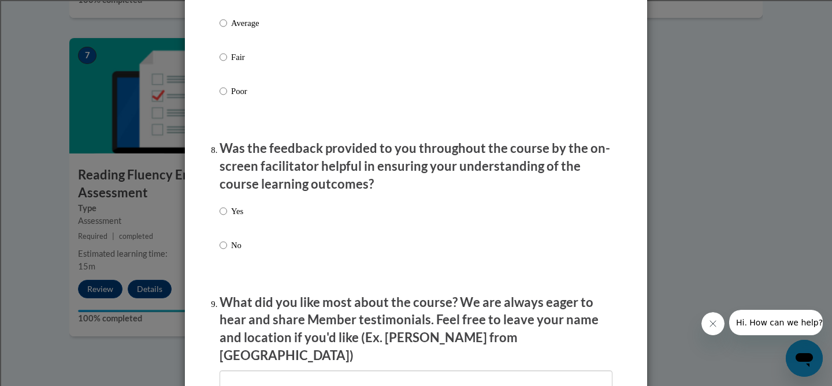
scroll to position [1702, 0]
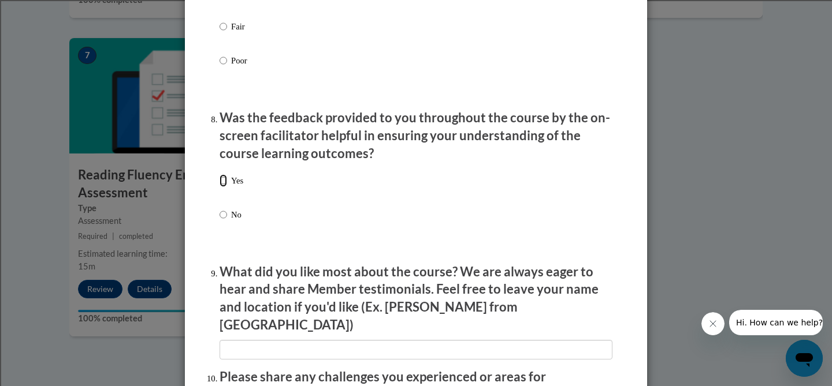
click at [222, 187] on input "Yes" at bounding box center [224, 180] width 8 height 13
radio input "true"
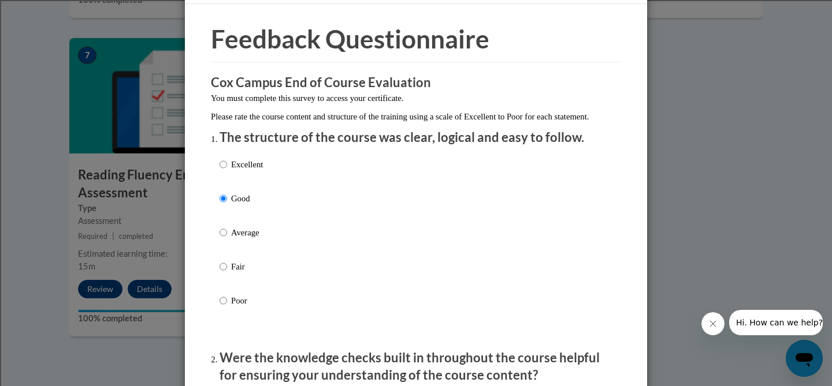
scroll to position [0, 0]
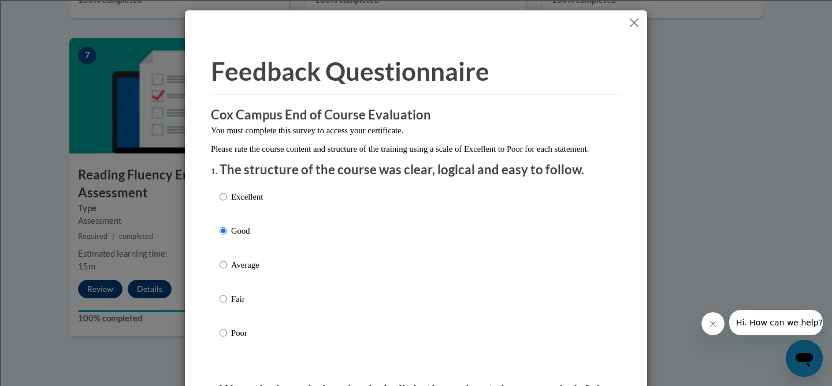
click at [631, 23] on button "Close" at bounding box center [634, 23] width 14 height 14
